Goal: Check status: Check status

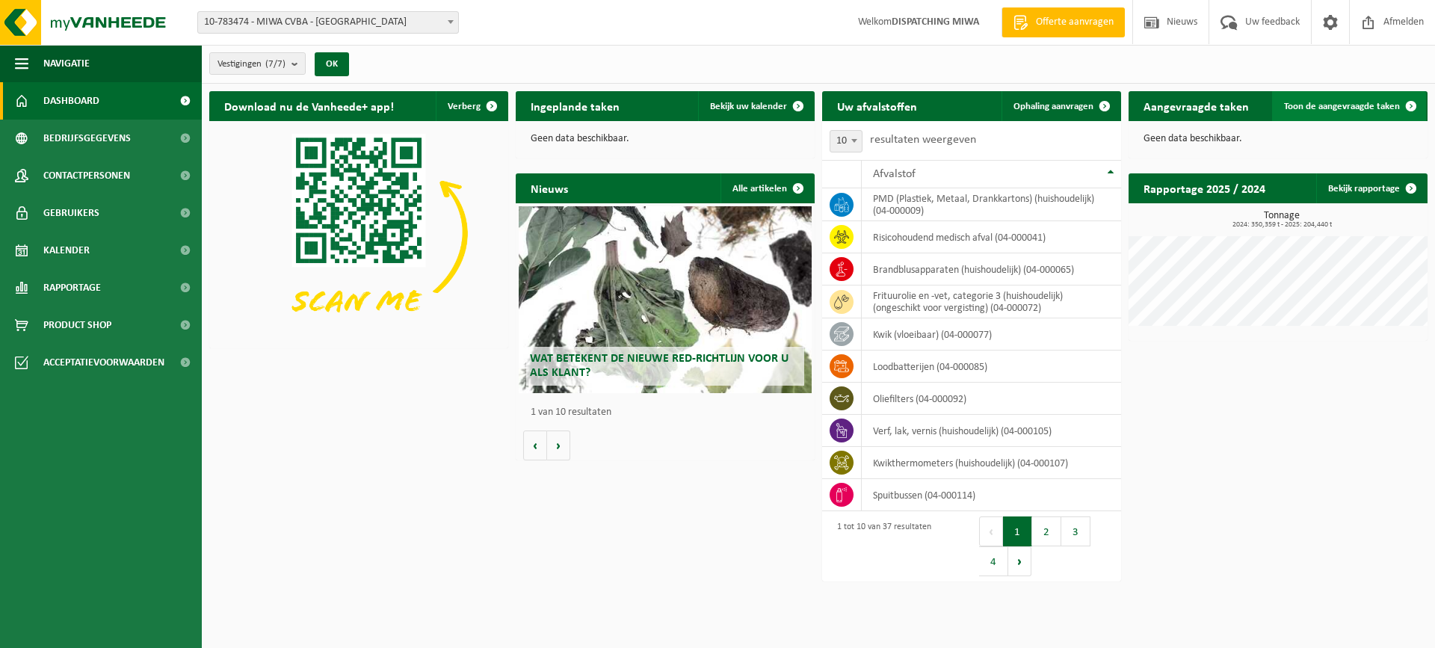
click at [1369, 110] on span "Toon de aangevraagde taken" at bounding box center [1342, 107] width 116 height 10
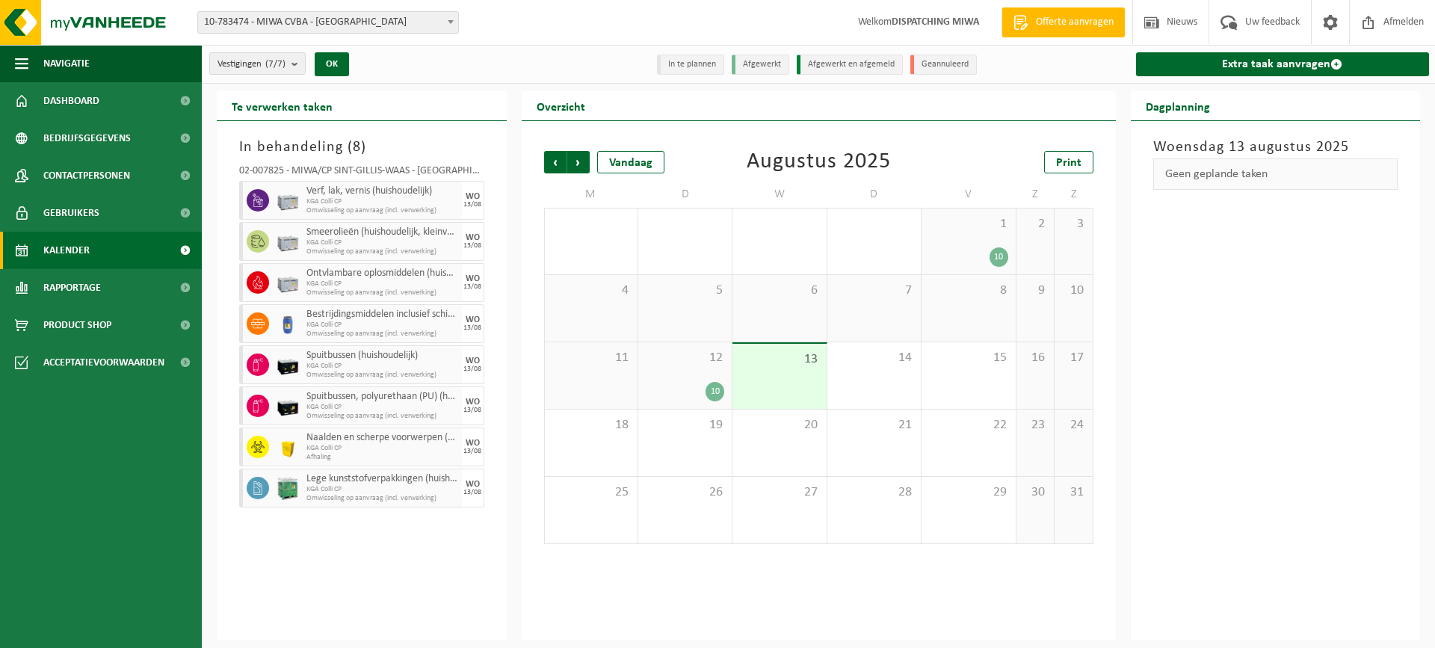
click at [717, 389] on div "10" at bounding box center [715, 391] width 19 height 19
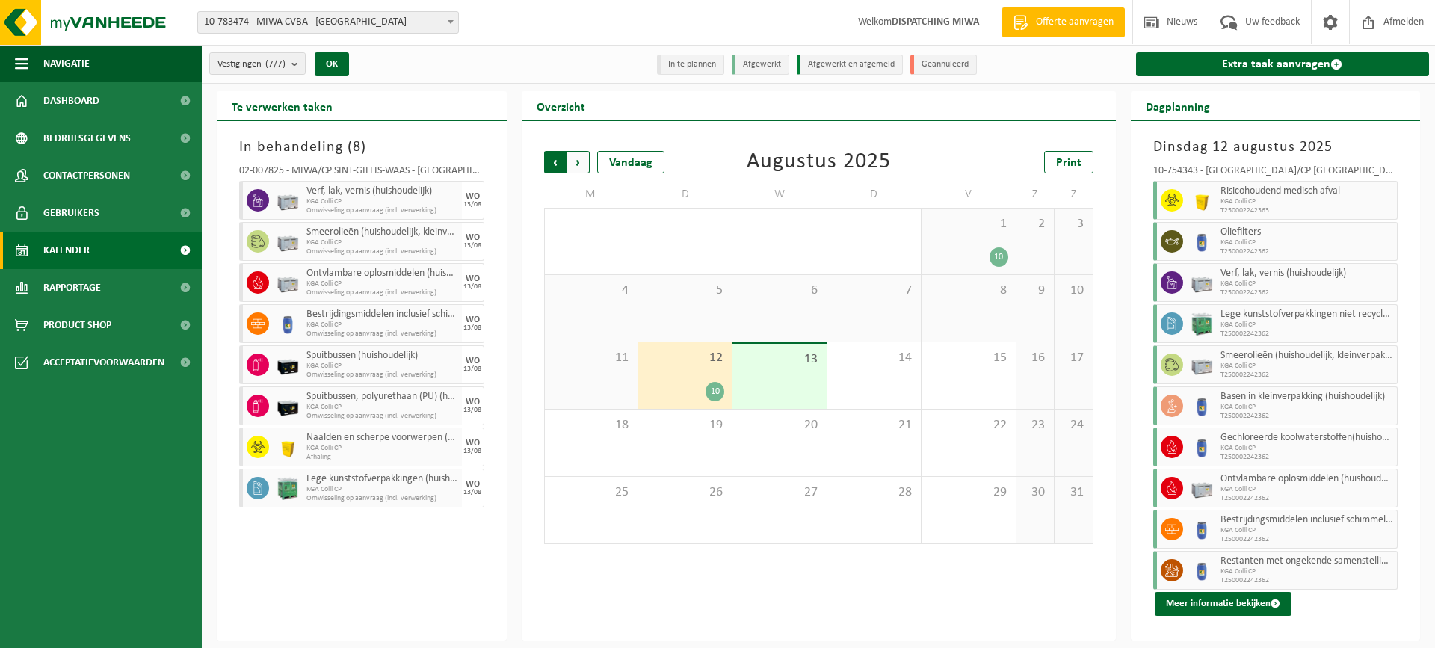
click at [582, 160] on span "Volgende" at bounding box center [578, 162] width 22 height 22
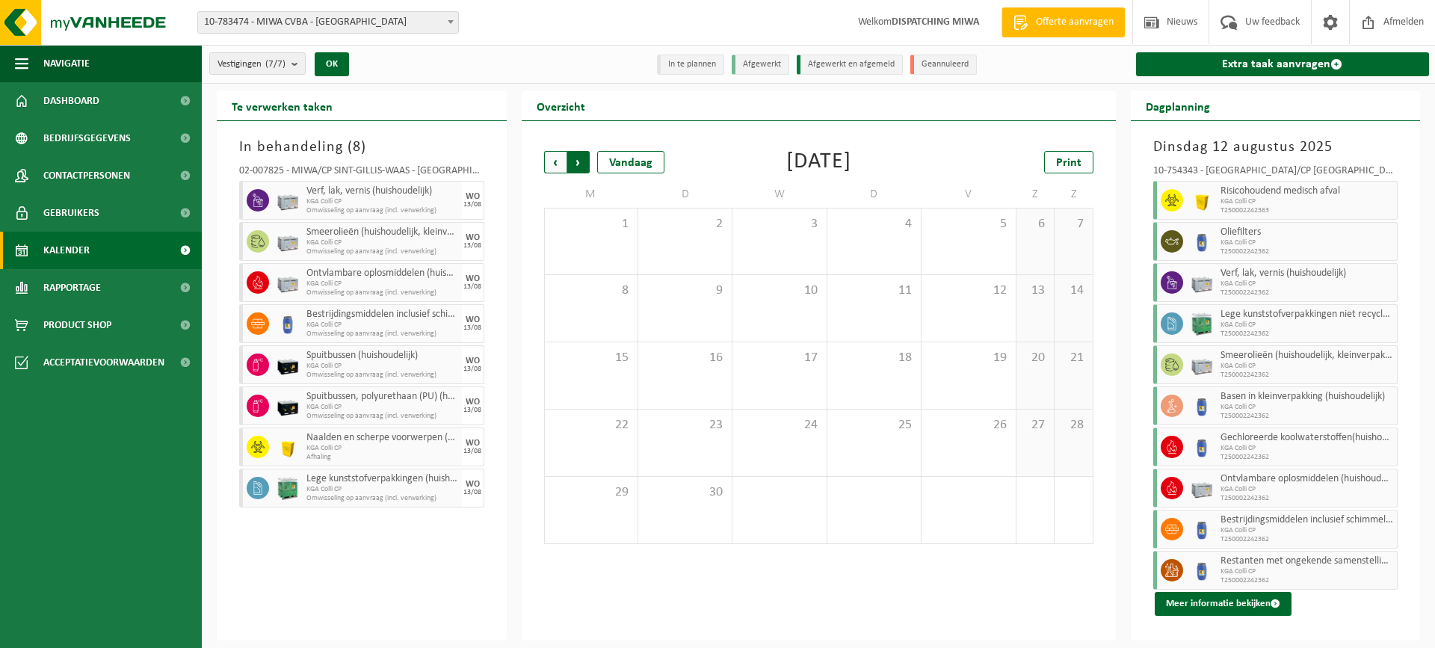
click at [555, 161] on span "Vorige" at bounding box center [555, 162] width 22 height 22
